Goal: Task Accomplishment & Management: Use online tool/utility

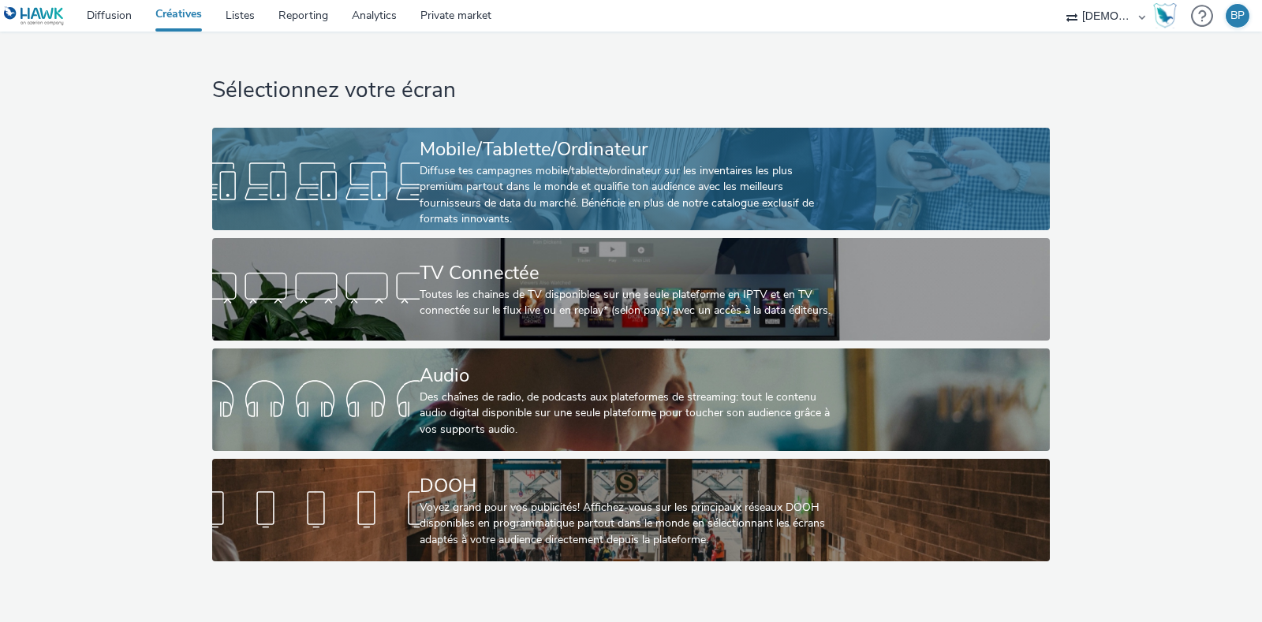
click at [706, 206] on div "Diffuse tes campagnes mobile/tablette/ordinateur sur les inventaires les plus p…" at bounding box center [628, 195] width 416 height 65
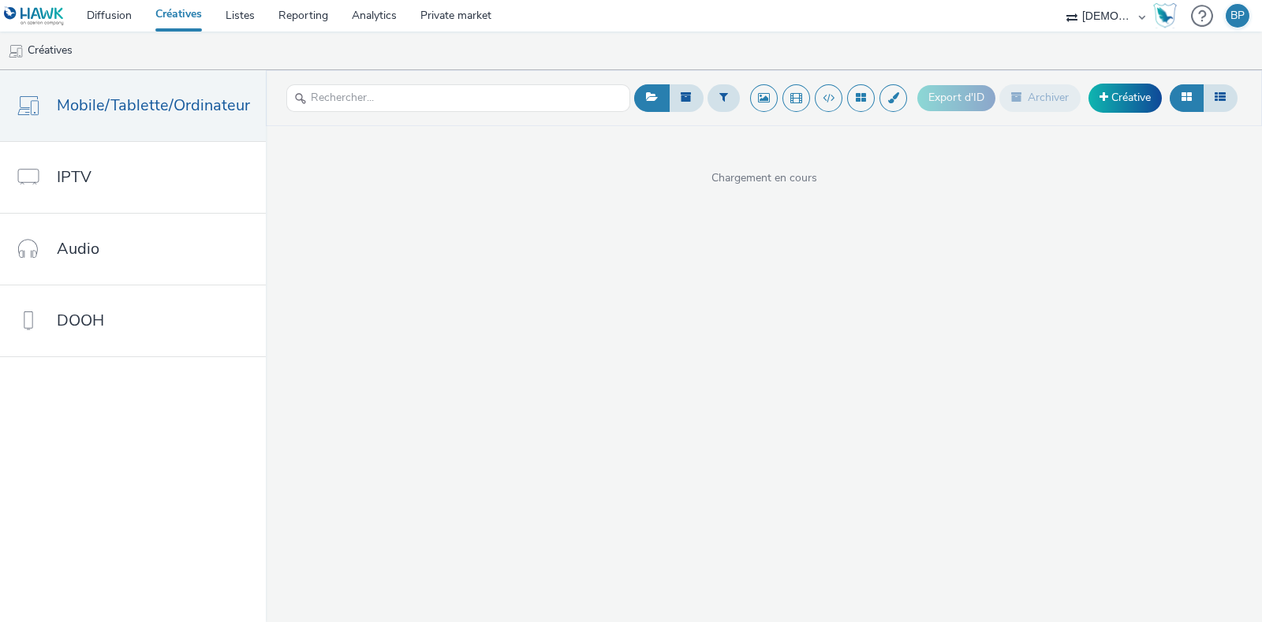
click at [1115, 80] on div "Export d'ID Archiver Créative" at bounding box center [1079, 98] width 324 height 39
click at [1130, 99] on link "Créative" at bounding box center [1124, 98] width 73 height 28
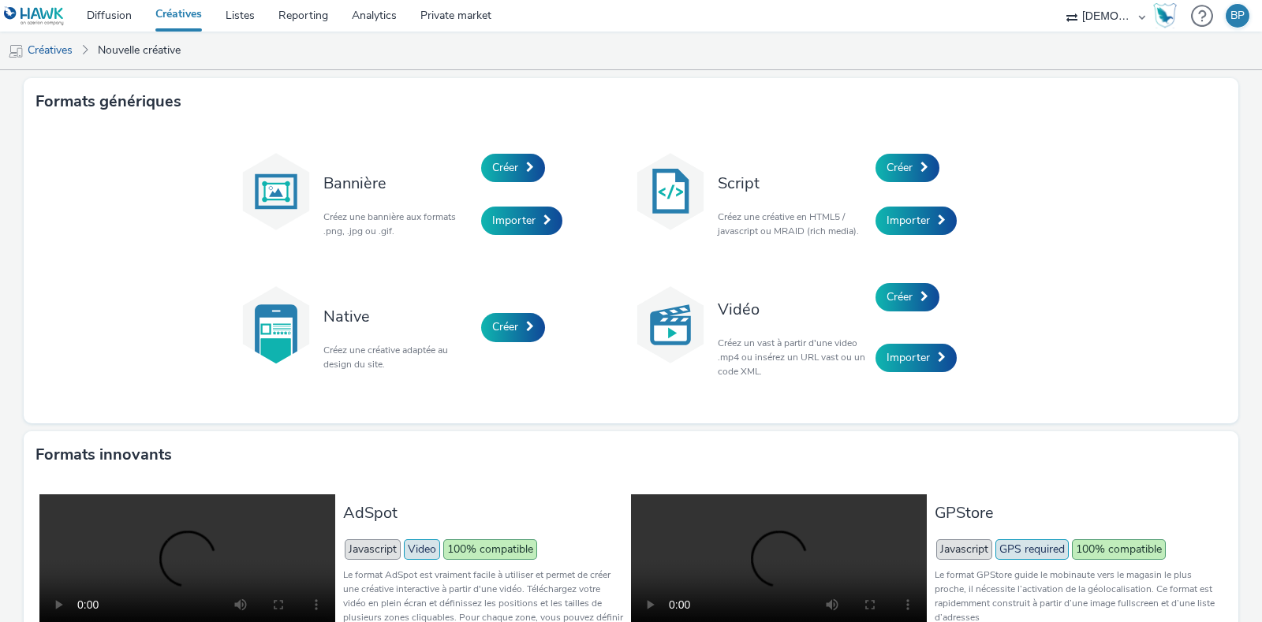
click at [917, 187] on div "Créer" at bounding box center [951, 168] width 150 height 54
click at [911, 174] on link "Créer" at bounding box center [908, 168] width 64 height 28
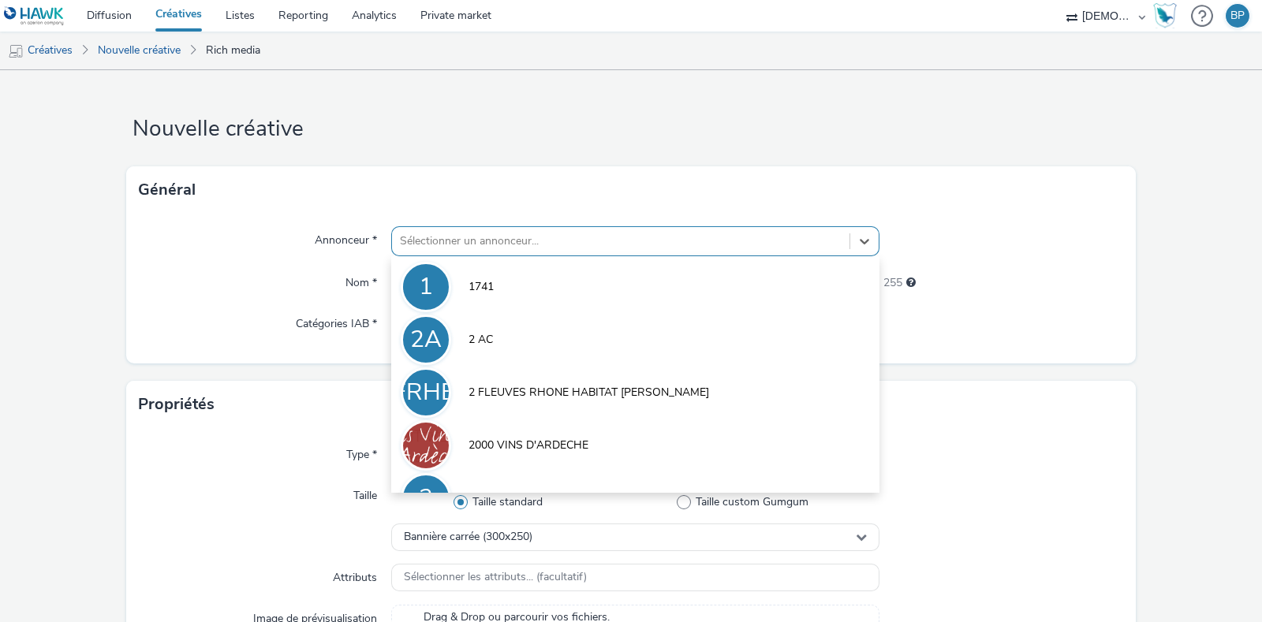
click at [477, 246] on div at bounding box center [621, 241] width 442 height 19
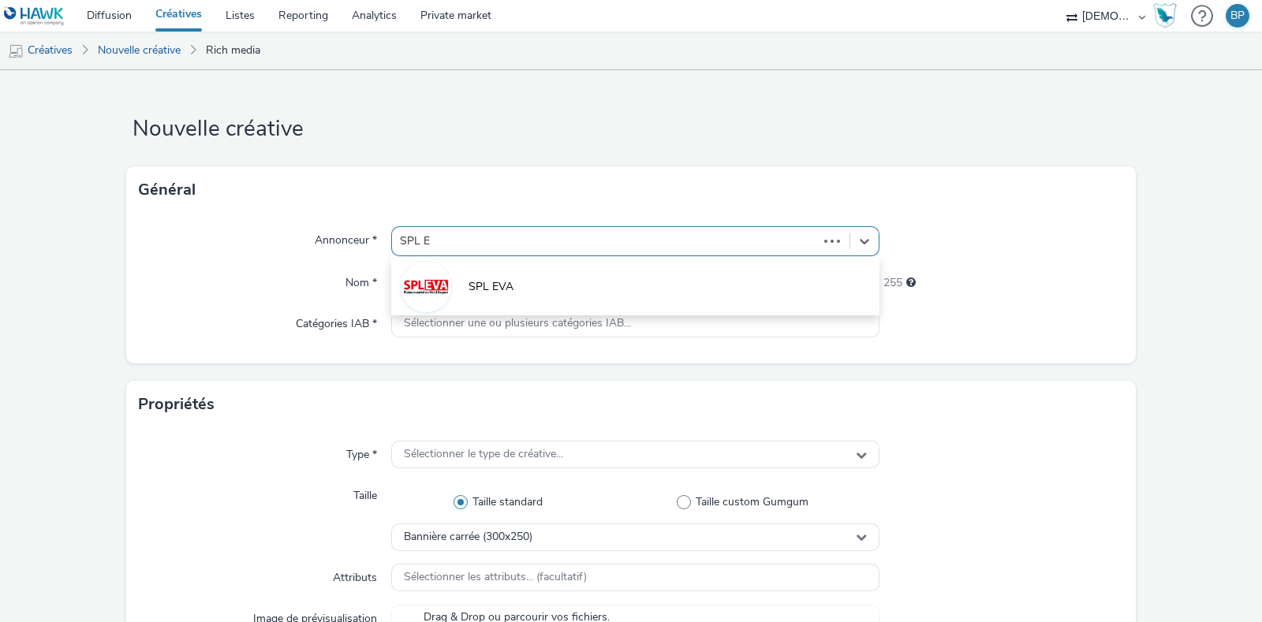
type input "SPL EV"
click at [501, 303] on li "SPL EVA" at bounding box center [635, 286] width 488 height 53
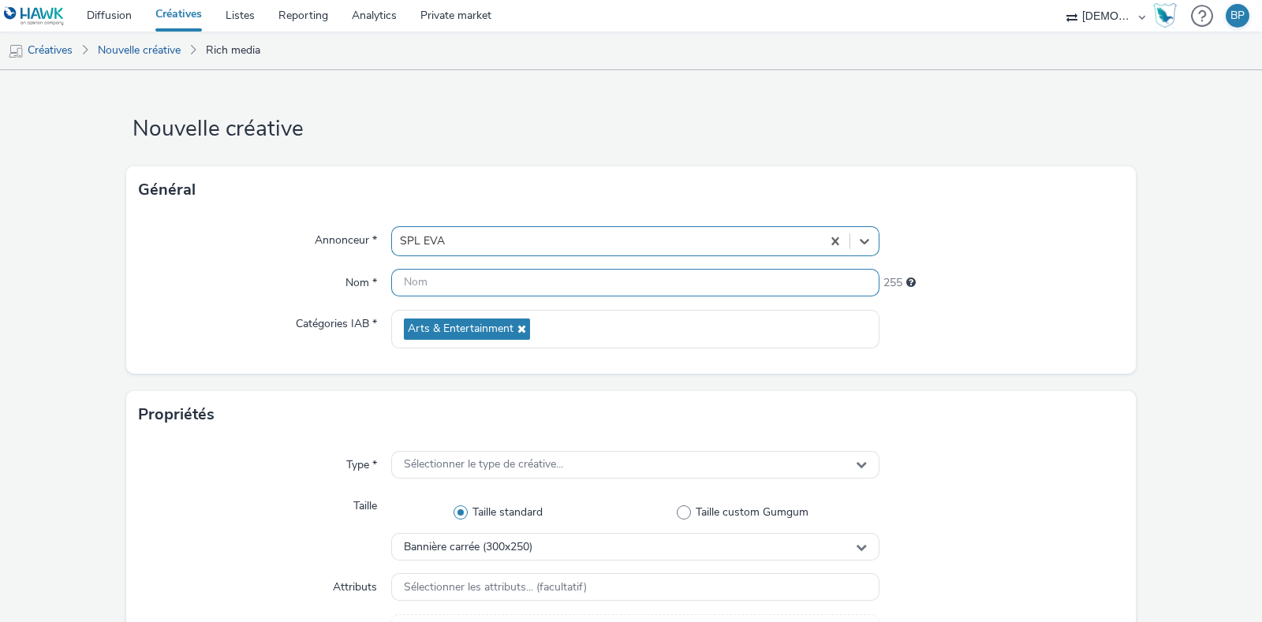
click at [506, 282] on input "text" at bounding box center [635, 283] width 488 height 28
type input "320x480_patchwork"
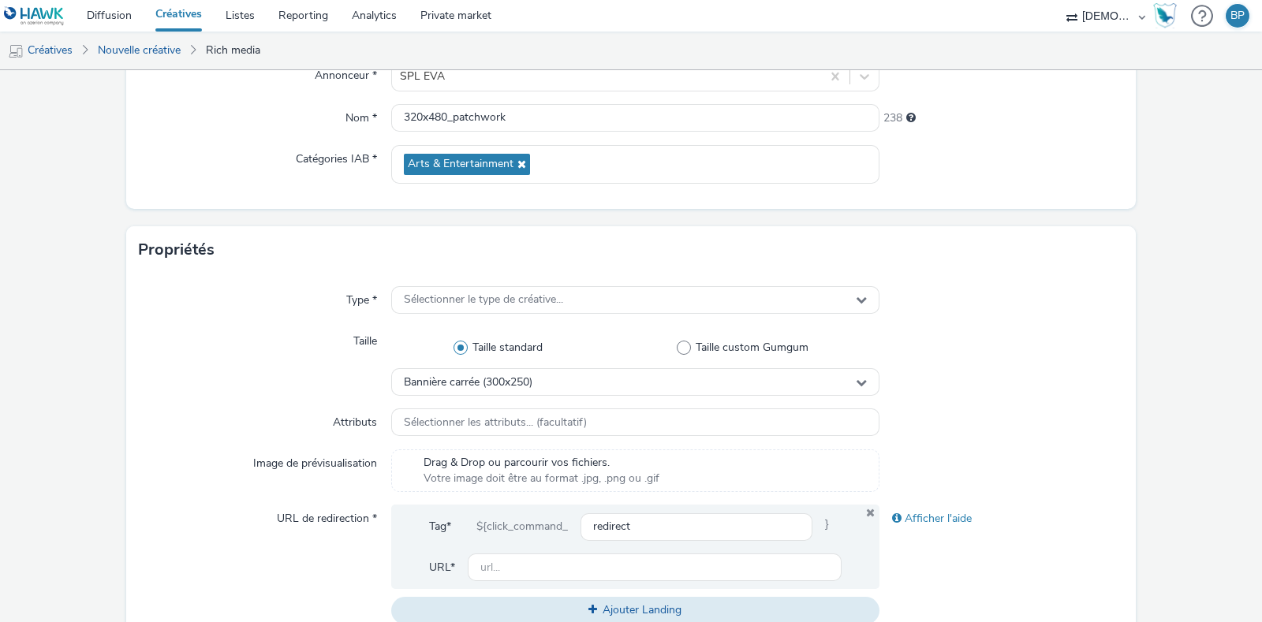
scroll to position [231, 0]
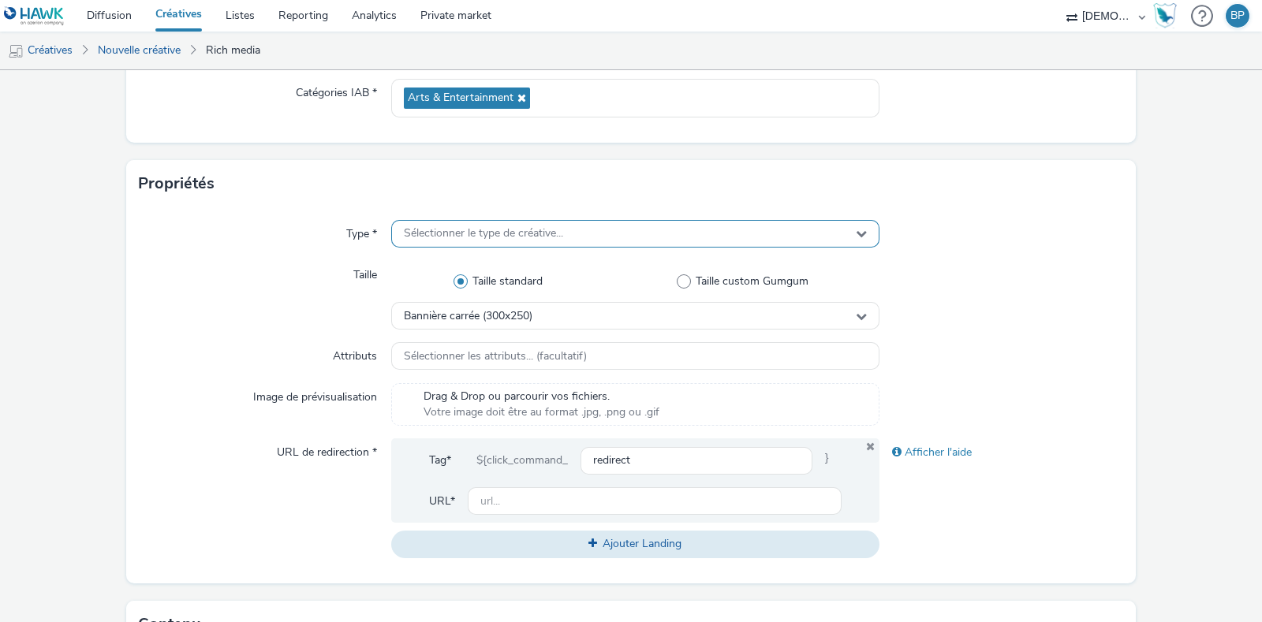
click at [448, 233] on span "Sélectionner le type de créative..." at bounding box center [483, 233] width 159 height 13
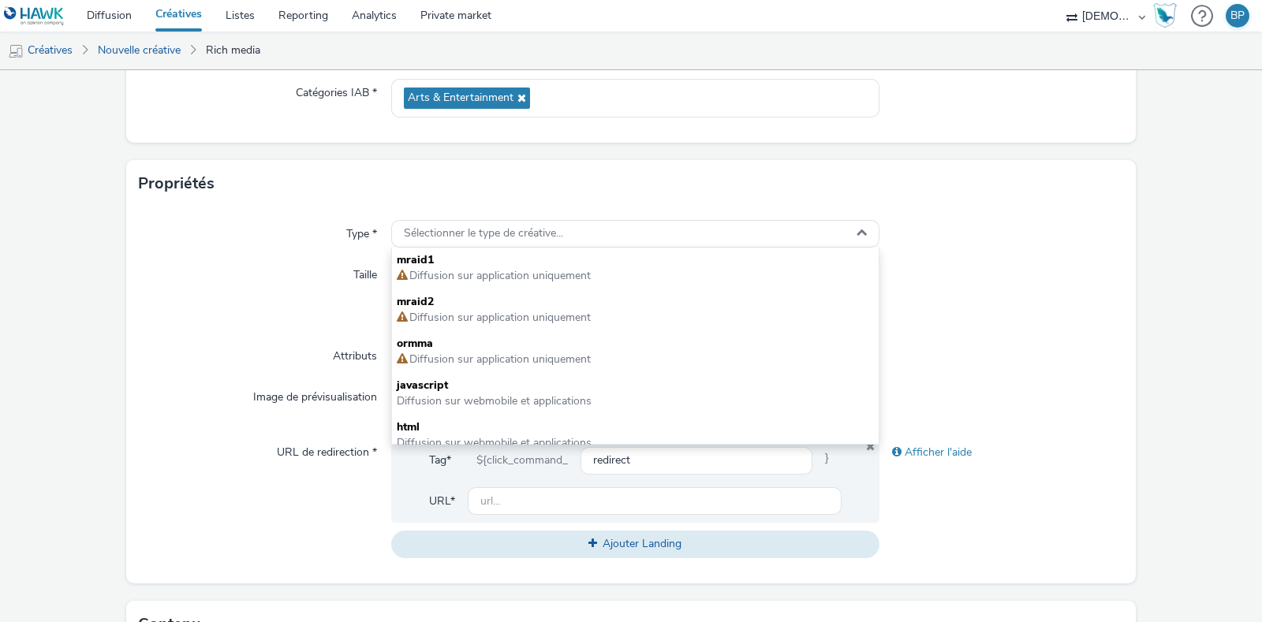
drag, startPoint x: 426, startPoint y: 421, endPoint x: 438, endPoint y: 380, distance: 42.7
click at [426, 422] on span "html" at bounding box center [635, 428] width 477 height 16
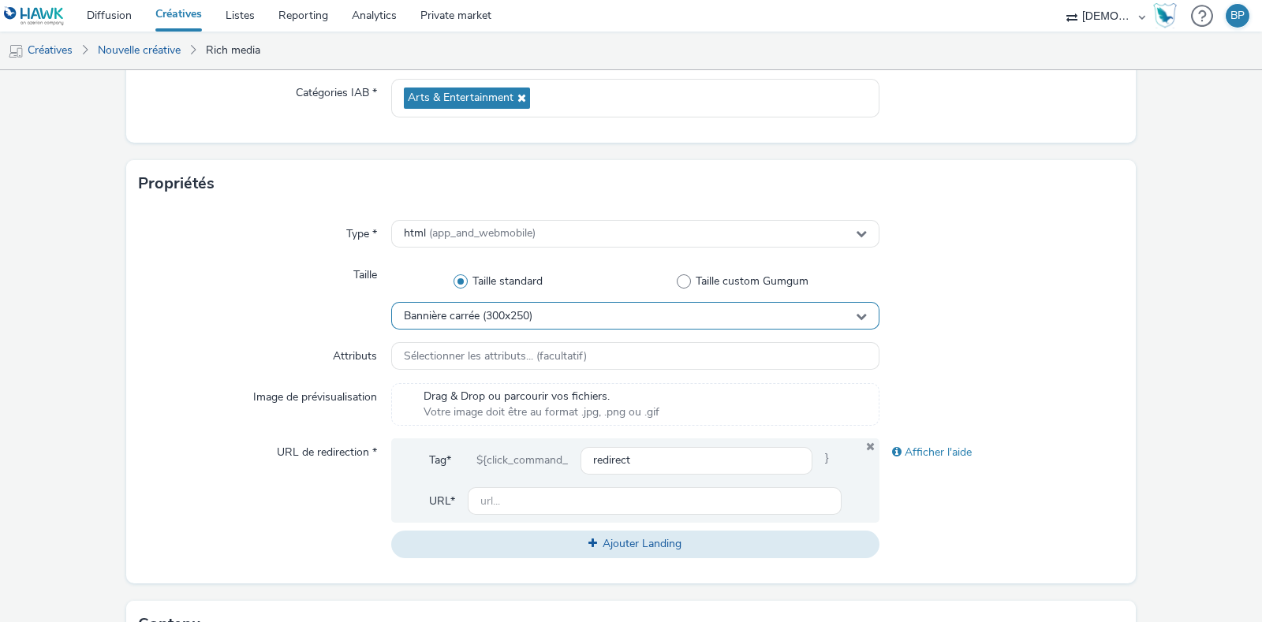
click at [479, 313] on span "Bannière carrée (300x250)" at bounding box center [468, 316] width 129 height 13
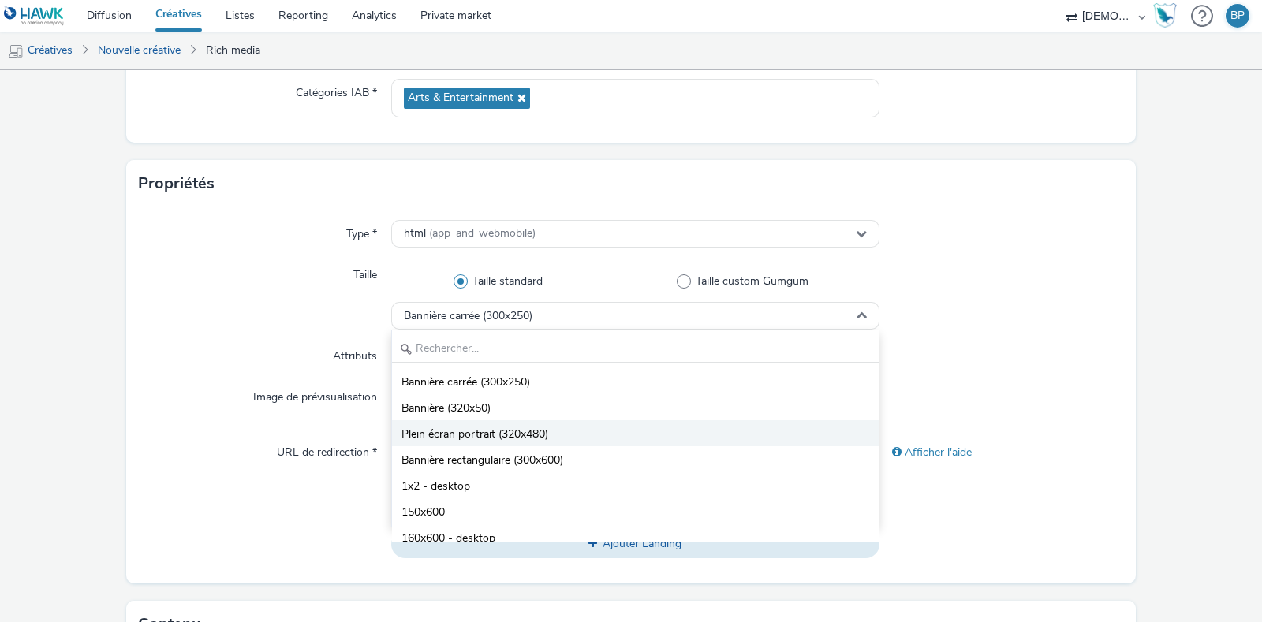
click at [461, 435] on span "Plein écran portrait (320x480)" at bounding box center [474, 435] width 147 height 16
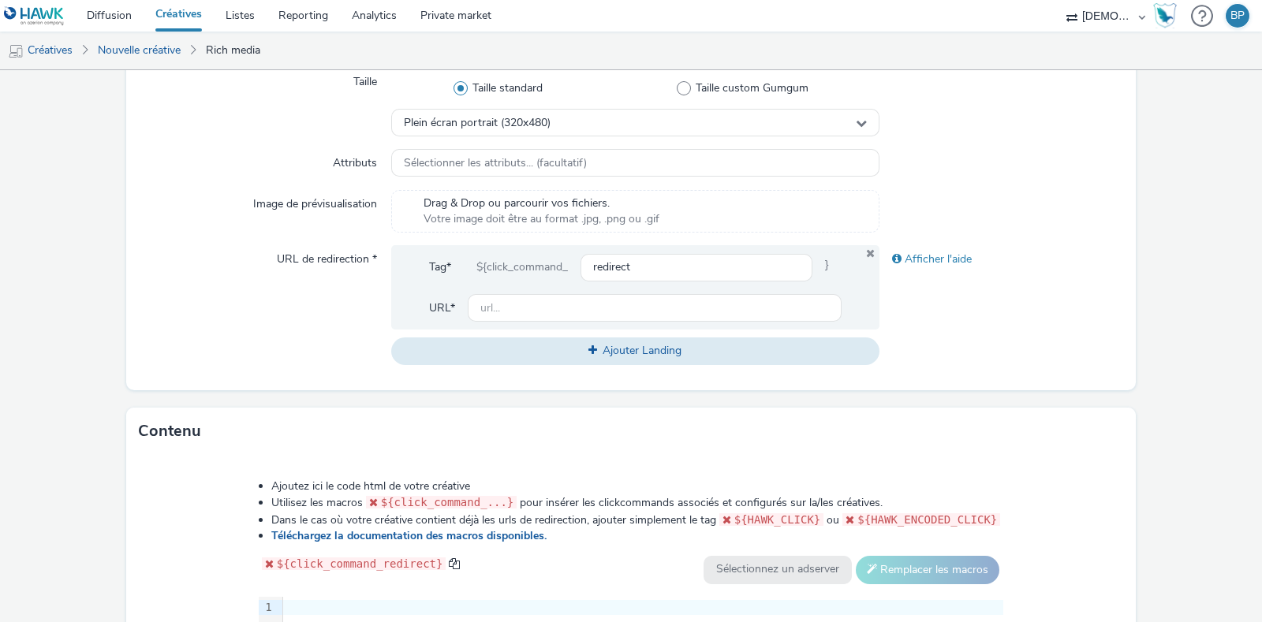
scroll to position [428, 0]
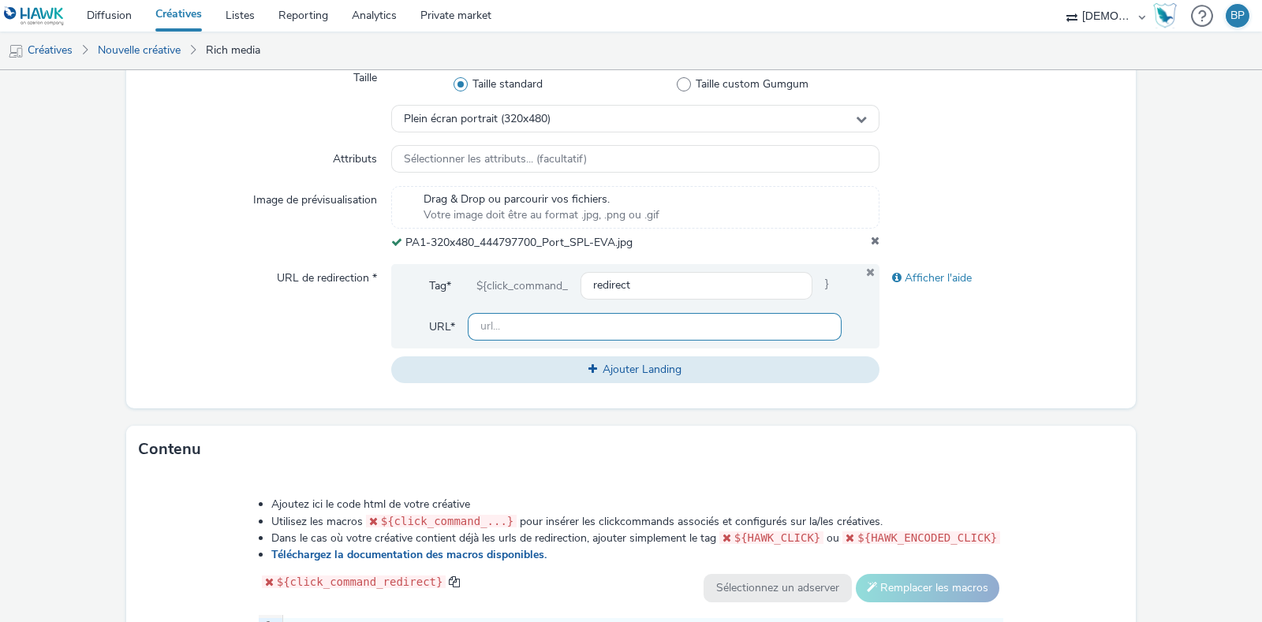
drag, startPoint x: 568, startPoint y: 319, endPoint x: 630, endPoint y: 320, distance: 62.3
click at [568, 319] on input "text" at bounding box center [655, 327] width 374 height 28
paste input "[URL][DOMAIN_NAME]"
type input "[URL][DOMAIN_NAME]"
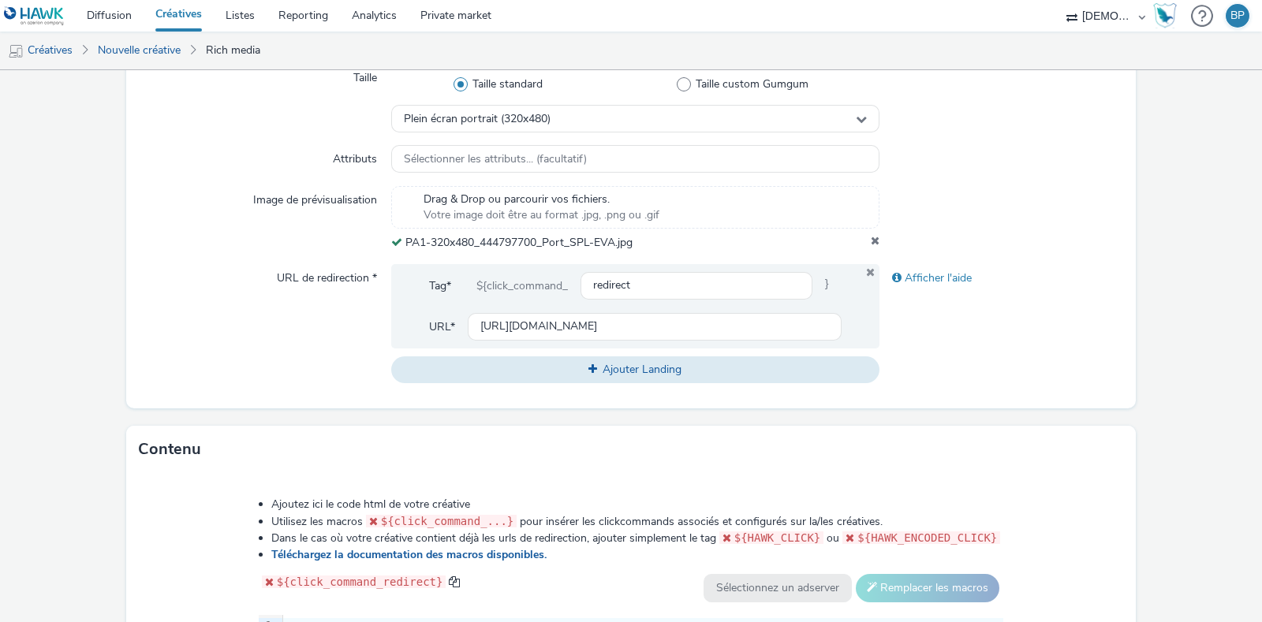
click at [1073, 368] on div "Afficher l'aide" at bounding box center [1001, 323] width 245 height 119
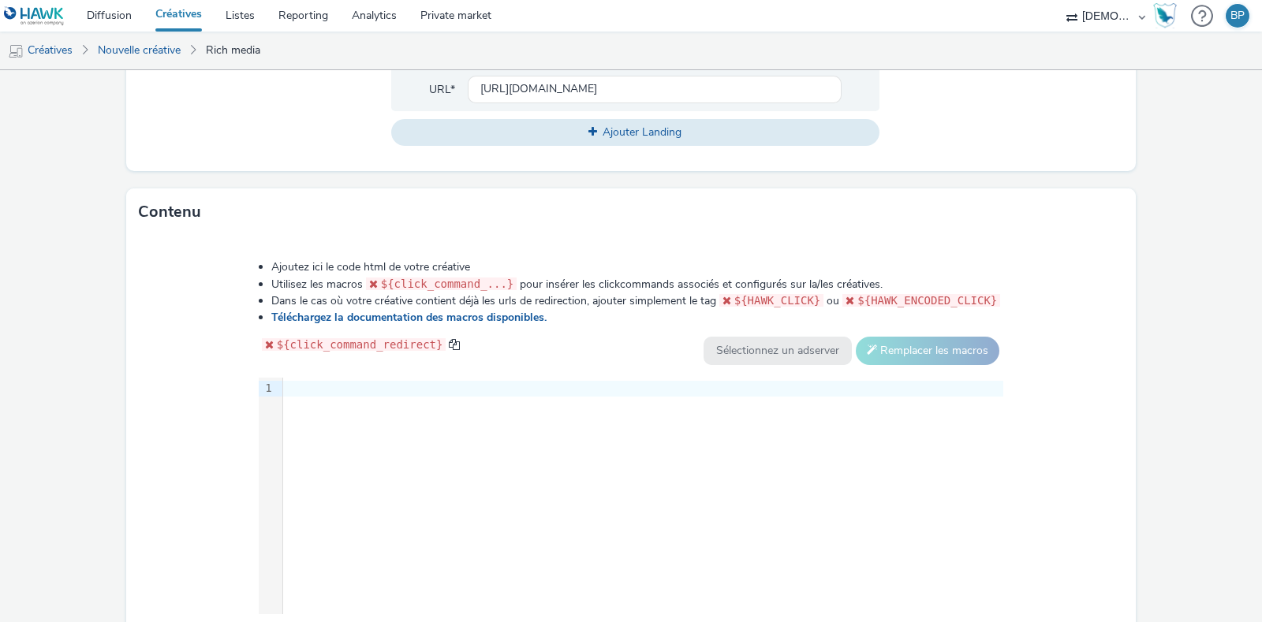
scroll to position [760, 0]
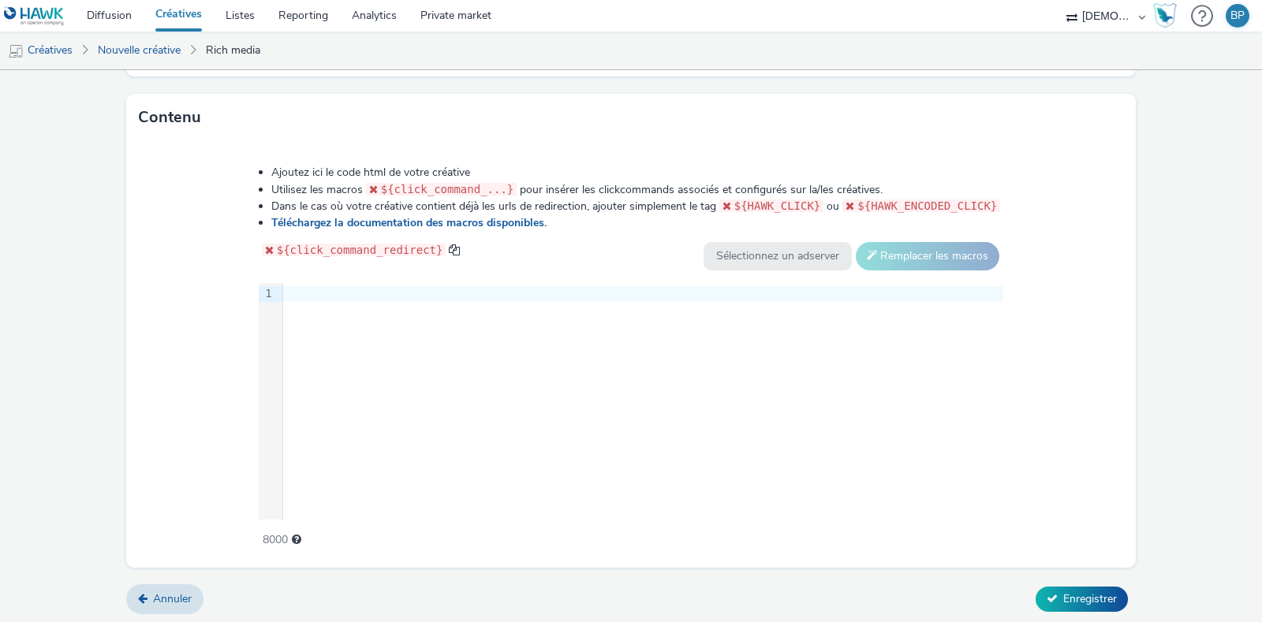
click at [434, 290] on div at bounding box center [643, 294] width 720 height 16
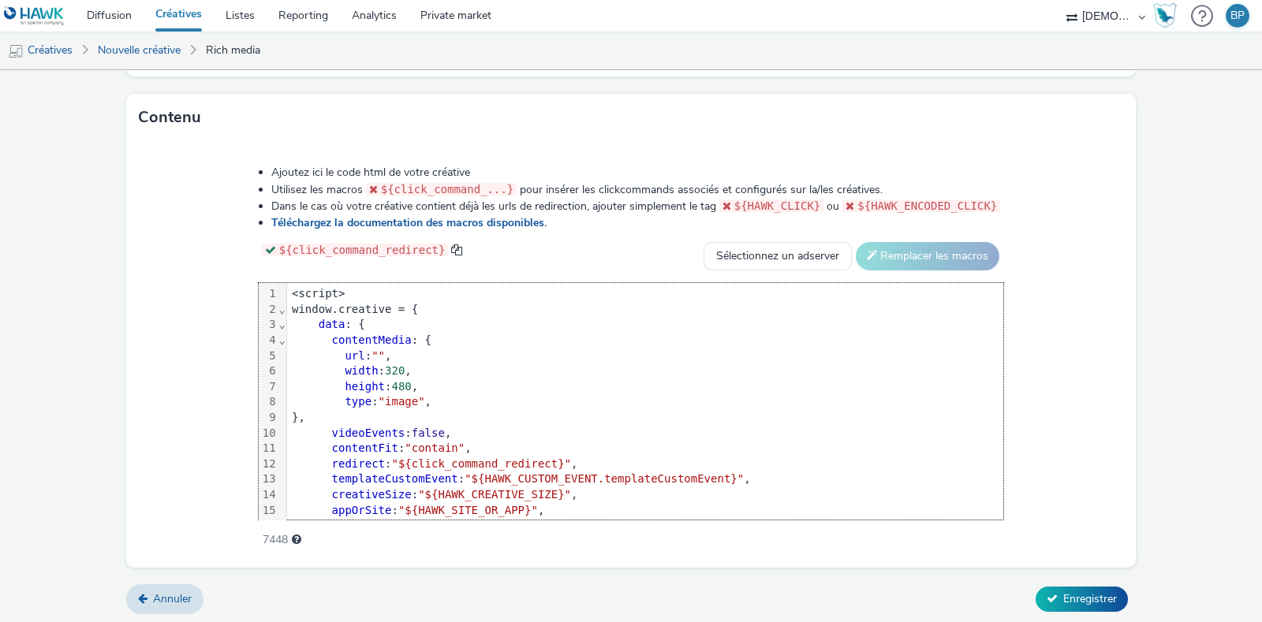
scroll to position [78, 0]
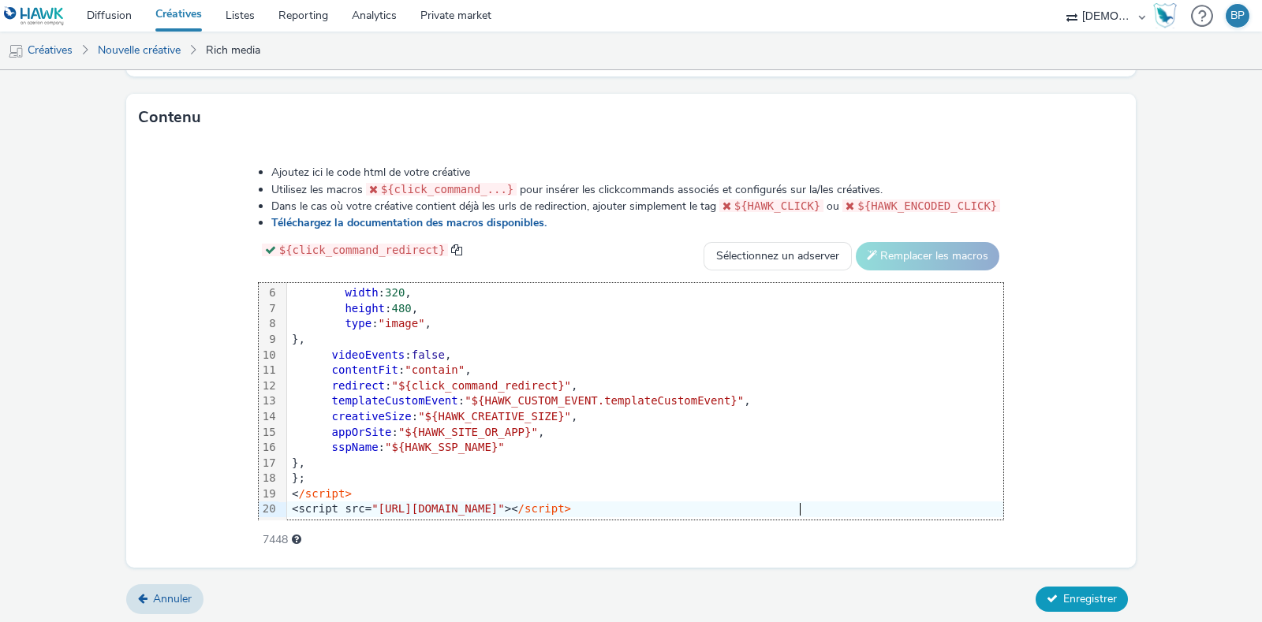
click at [1074, 606] on button "Enregistrer" at bounding box center [1082, 599] width 92 height 25
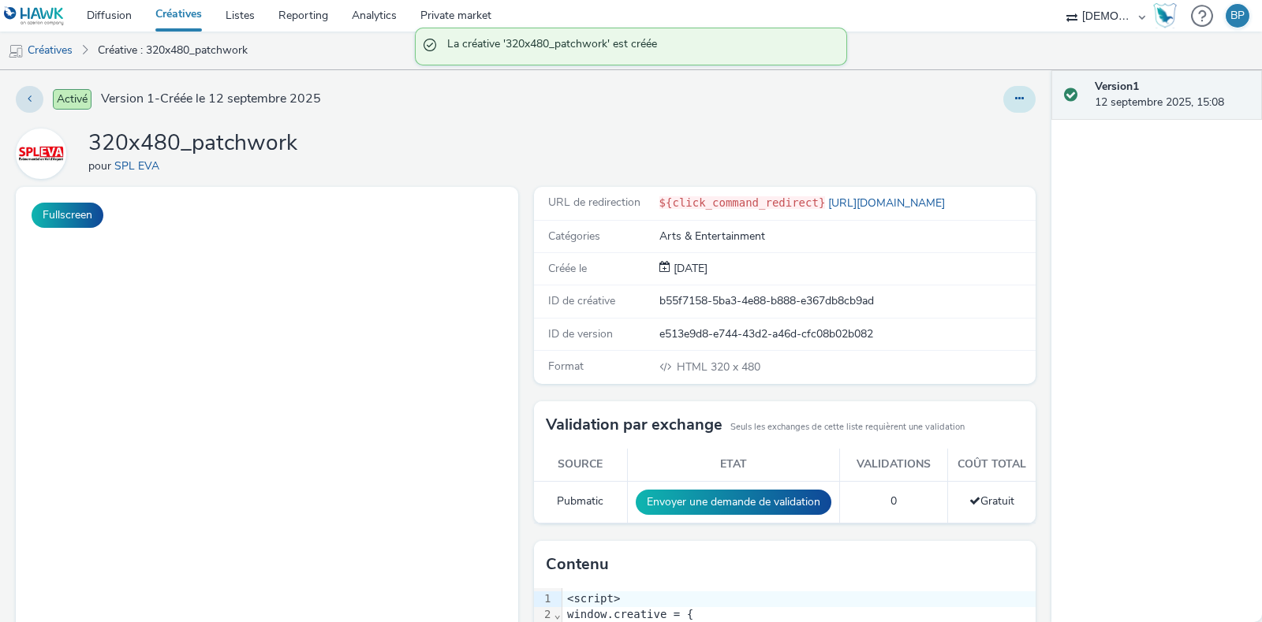
click at [1015, 98] on icon at bounding box center [1019, 98] width 9 height 11
click at [989, 125] on link "Modifier" at bounding box center [976, 131] width 118 height 32
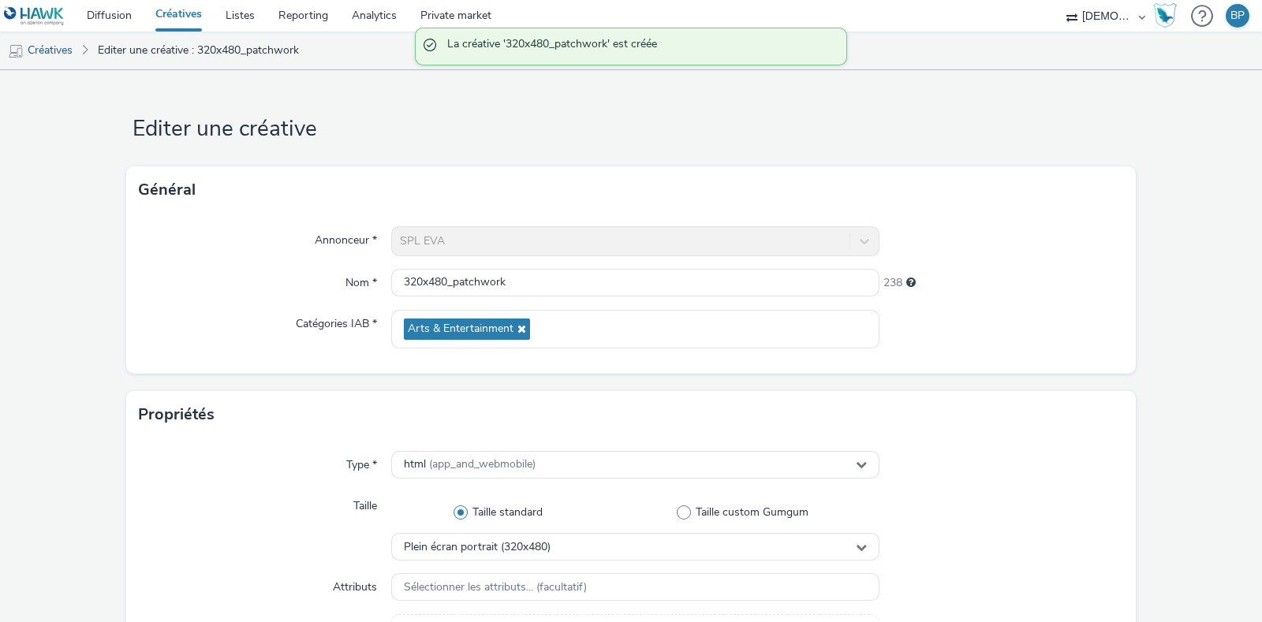
scroll to position [296, 0]
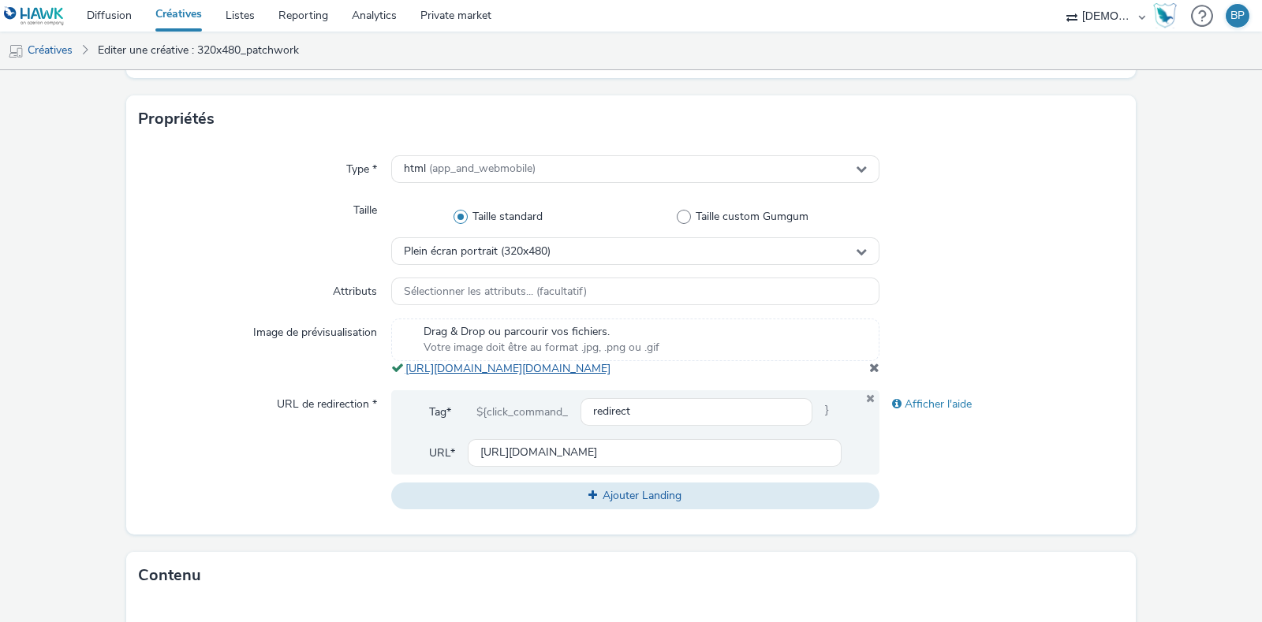
copy link "[URL][DOMAIN_NAME][DOMAIN_NAME]"
drag, startPoint x: 847, startPoint y: 390, endPoint x: 402, endPoint y: 366, distance: 445.5
click at [402, 366] on div "Drag & Drop ou parcourir vos fichiers. Votre image doit être au format .jpg, .p…" at bounding box center [635, 348] width 488 height 58
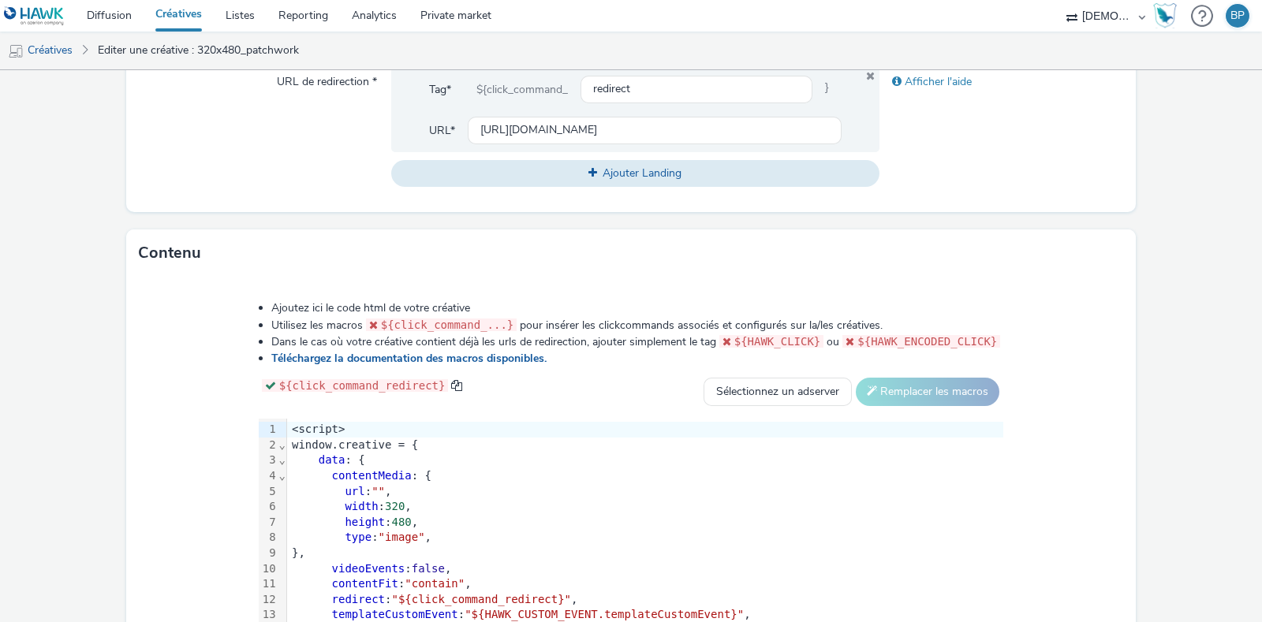
scroll to position [771, 0]
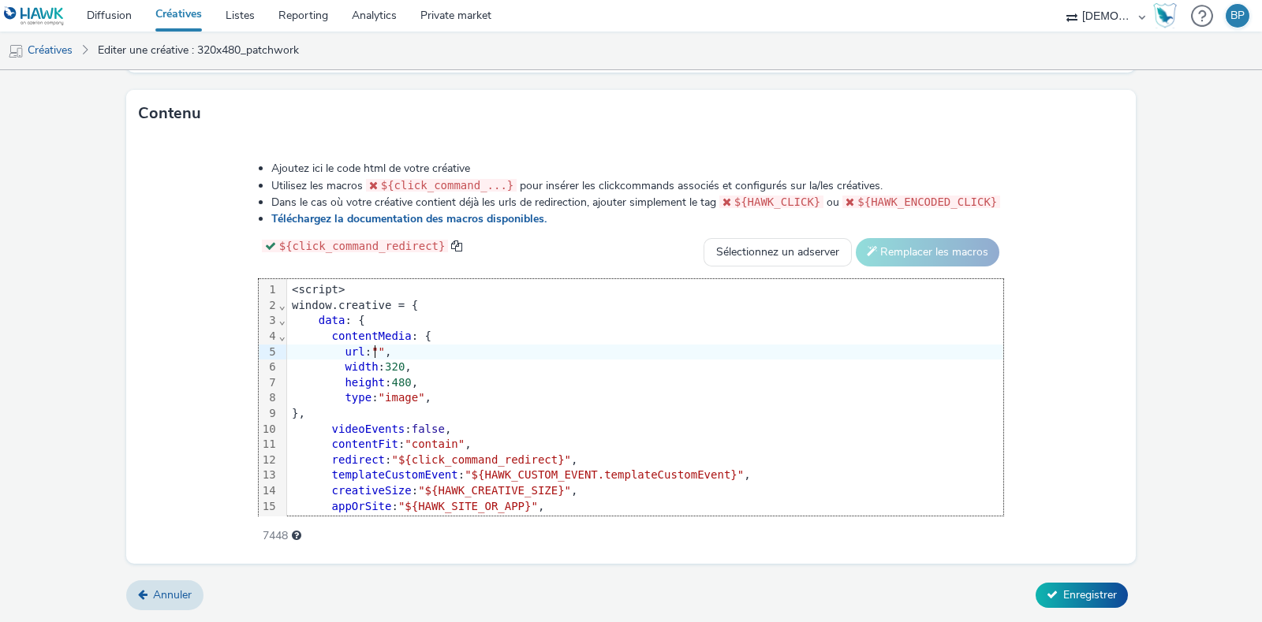
click at [375, 350] on span """" at bounding box center [378, 351] width 13 height 13
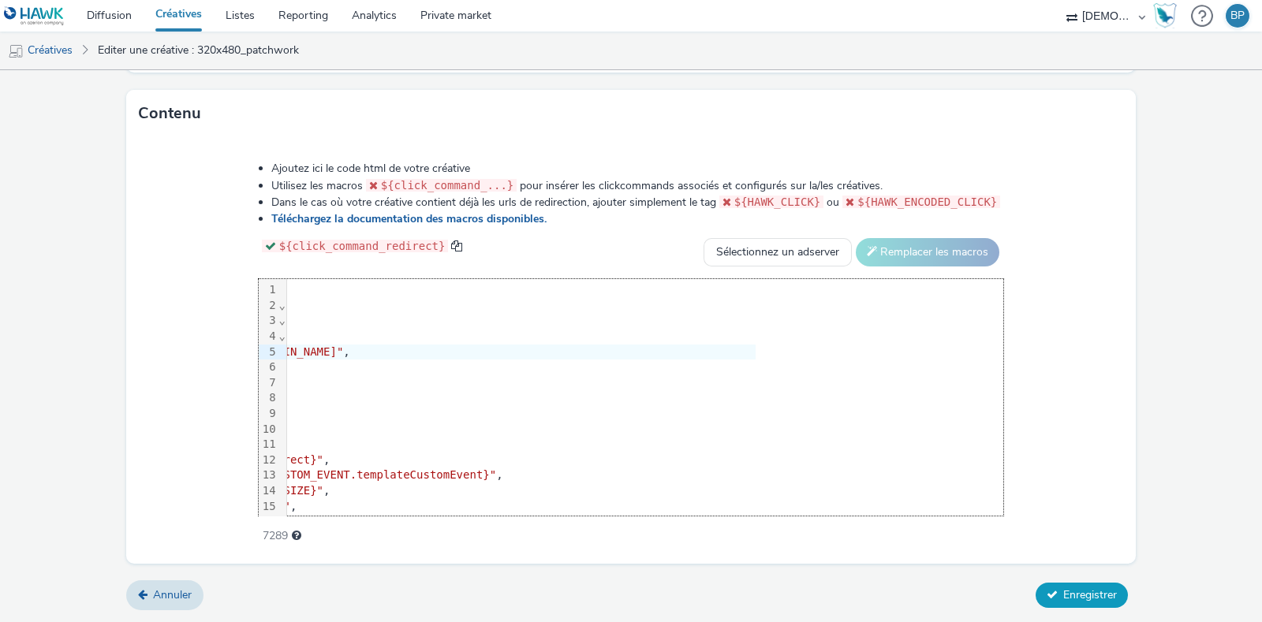
click at [1073, 592] on span "Enregistrer" at bounding box center [1090, 595] width 54 height 15
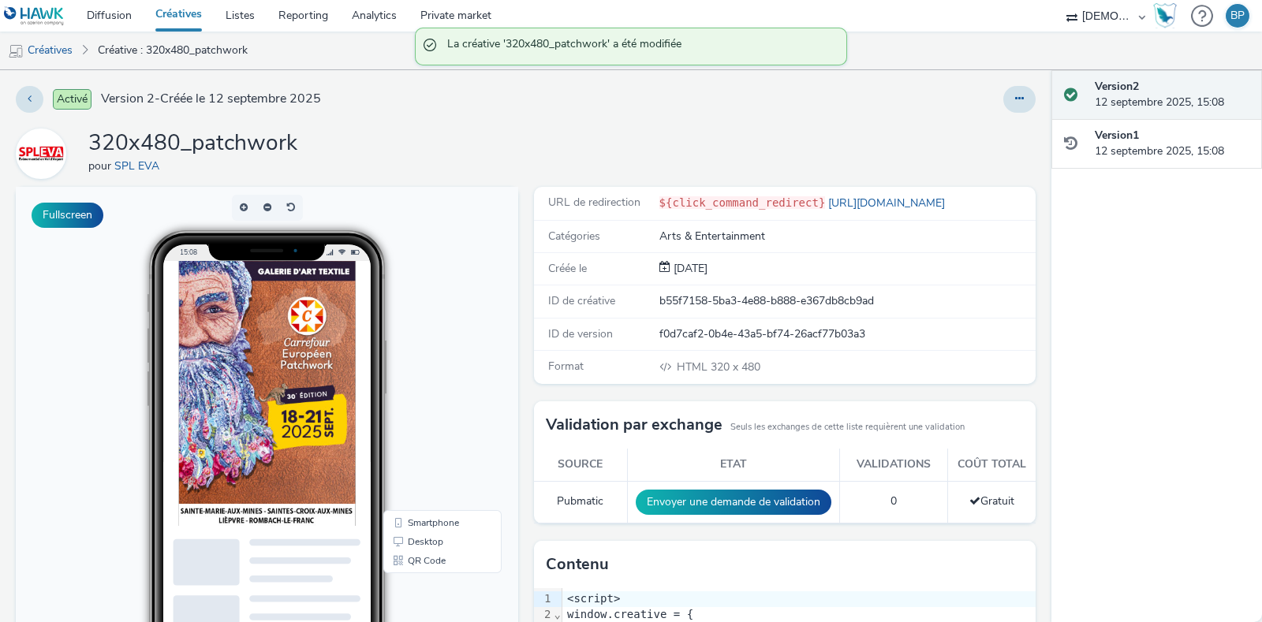
click at [67, 10] on link at bounding box center [37, 16] width 75 height 32
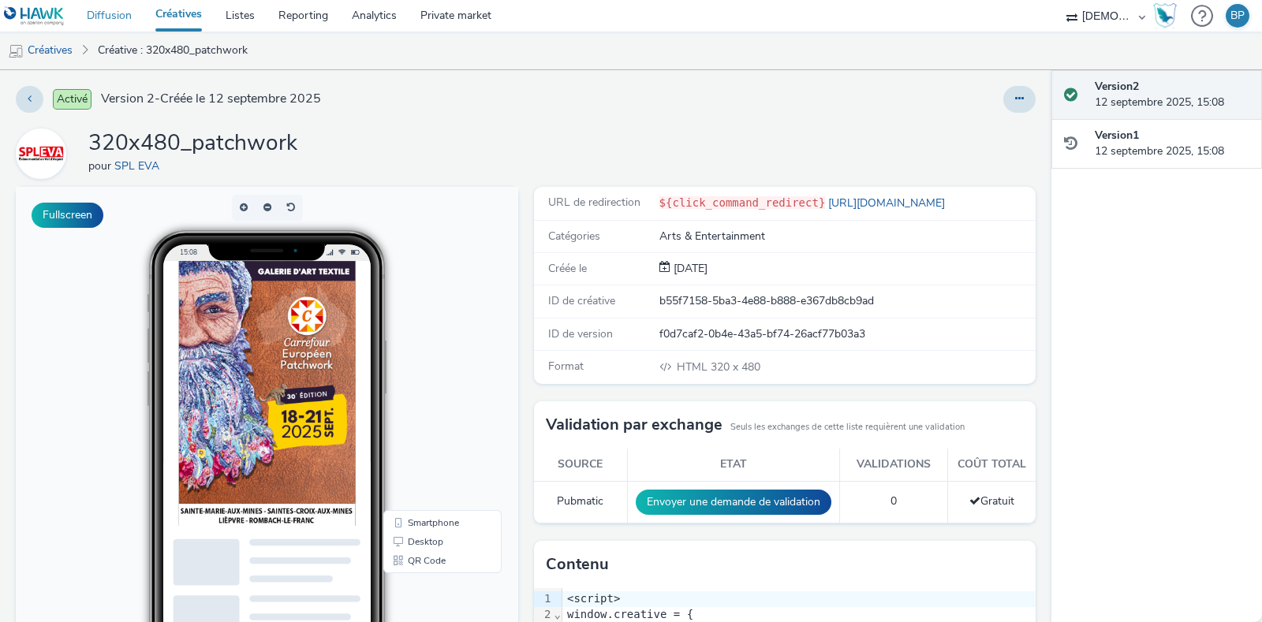
click at [118, 14] on link "Diffusion" at bounding box center [109, 16] width 69 height 32
